Goal: Go to known website: Access a specific website the user already knows

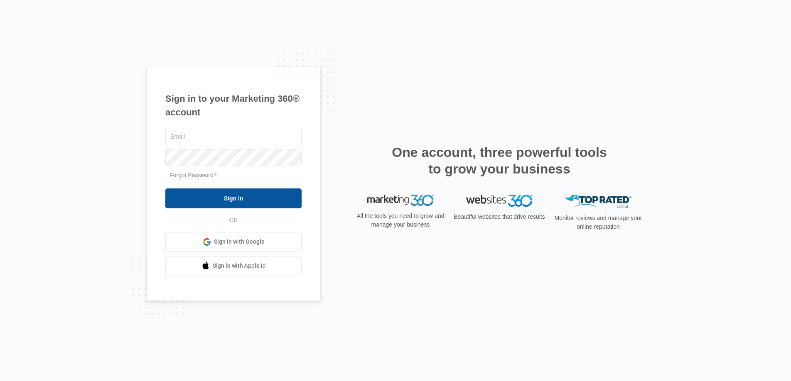
type input "joel.green@madwire.com"
click at [265, 197] on input "Sign In" at bounding box center [233, 199] width 136 height 20
type input "[DOMAIN_NAME][EMAIL_ADDRESS][DOMAIN_NAME]"
click at [267, 190] on input "Sign In" at bounding box center [233, 199] width 136 height 20
